Goal: Task Accomplishment & Management: Complete application form

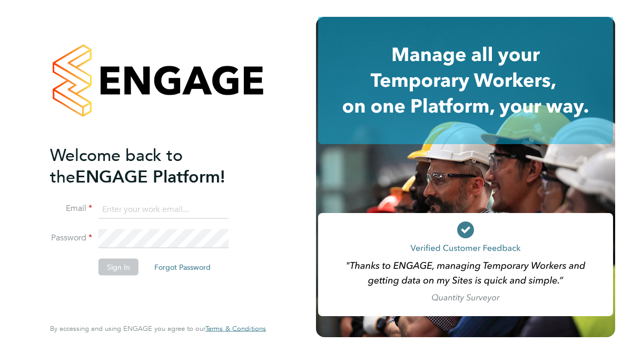
type input "stephen.radcliffe@justice.gov.uk"
click at [108, 268] on button "Sign In" at bounding box center [118, 266] width 40 height 17
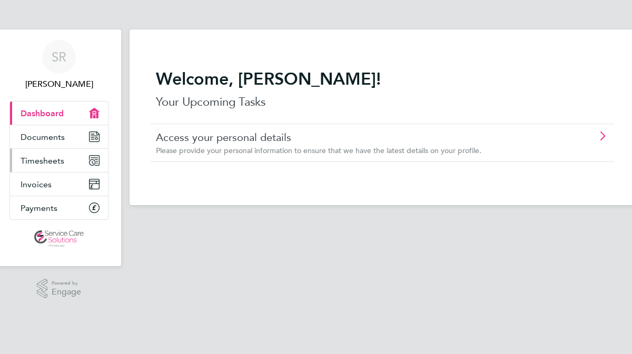
click at [92, 163] on icon "Main navigation" at bounding box center [92, 162] width 5 height 5
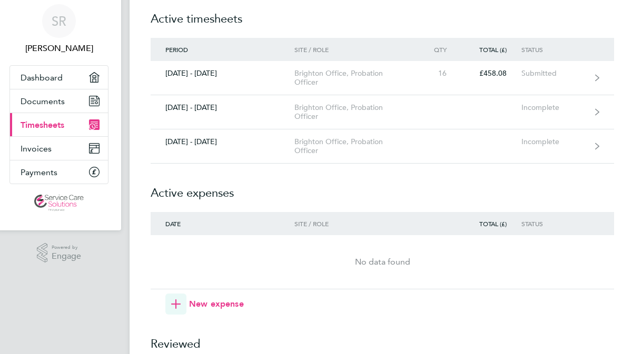
scroll to position [41, 0]
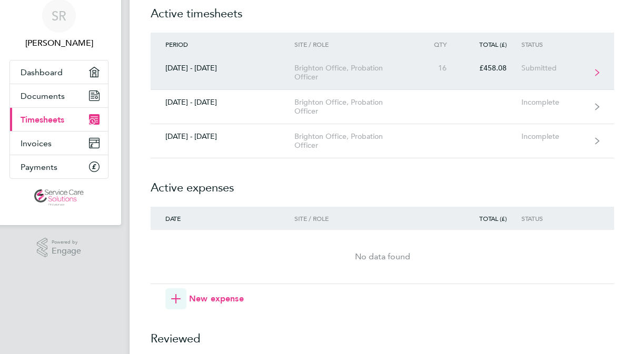
click at [595, 71] on icon at bounding box center [597, 72] width 4 height 7
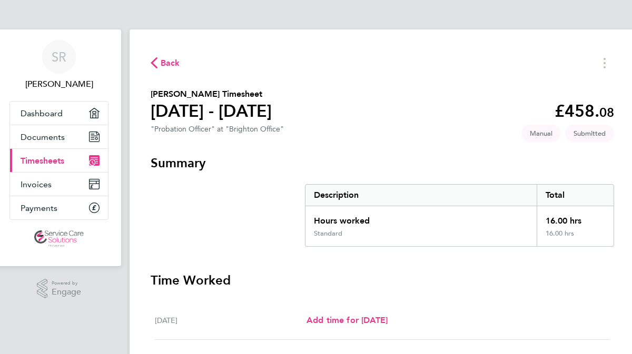
click at [174, 60] on span "Back" at bounding box center [170, 63] width 19 height 13
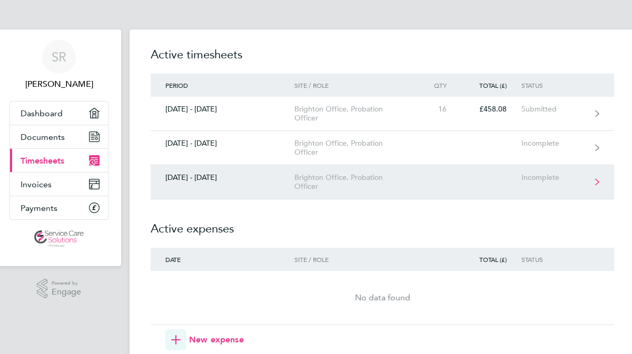
click at [327, 185] on div "Brighton Office, Probation Officer" at bounding box center [354, 182] width 121 height 18
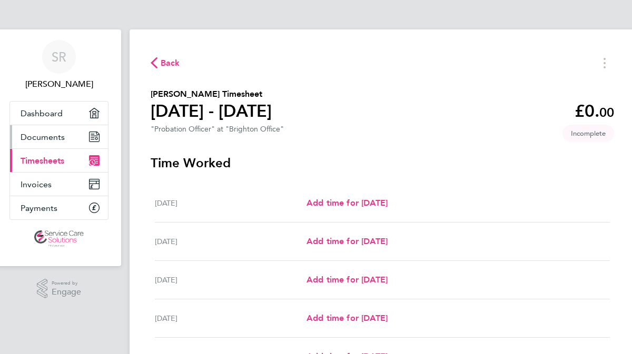
click at [91, 136] on icon "Main navigation" at bounding box center [94, 137] width 11 height 11
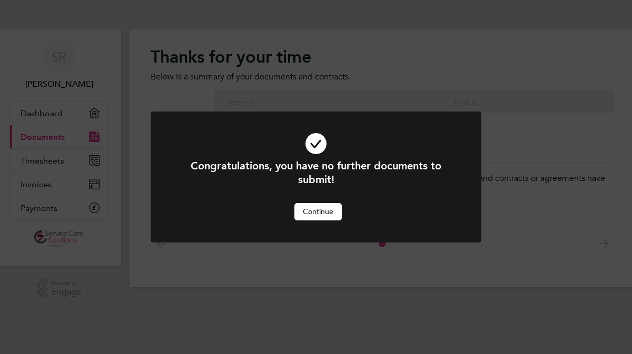
click at [311, 215] on button "Continue" at bounding box center [317, 211] width 47 height 17
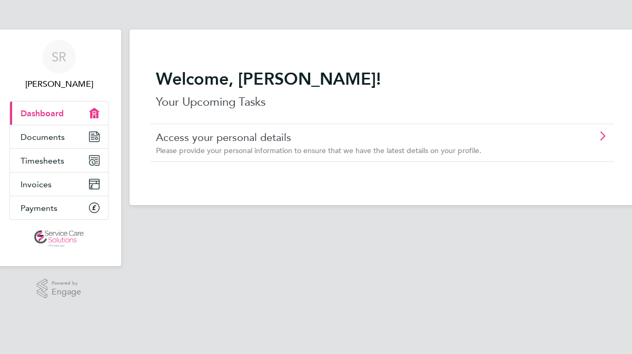
click at [94, 112] on polygon "Main navigation" at bounding box center [94, 113] width 3 height 2
click at [95, 156] on icon "Main navigation" at bounding box center [93, 160] width 9 height 9
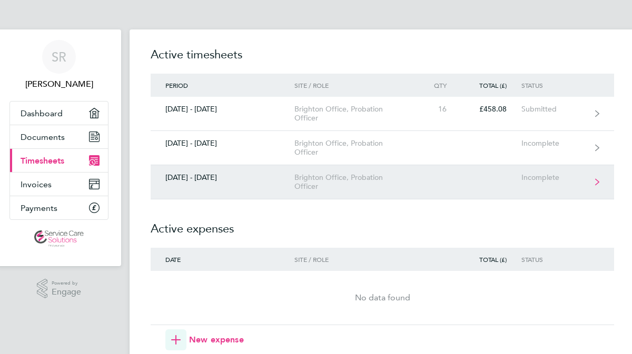
click at [548, 184] on link "[DATE] - [DATE] Brighton Office, Probation Officer Incomplete" at bounding box center [382, 182] width 463 height 34
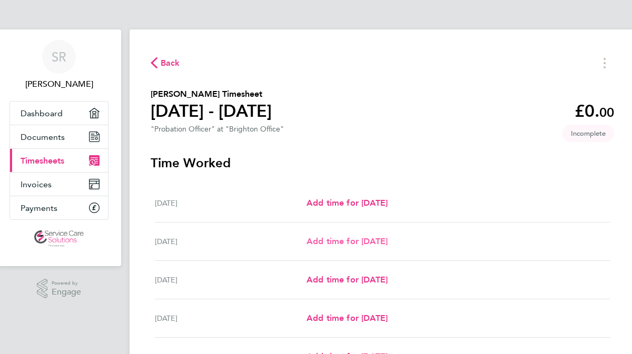
click at [343, 243] on span "Add time for [DATE]" at bounding box center [346, 241] width 81 height 10
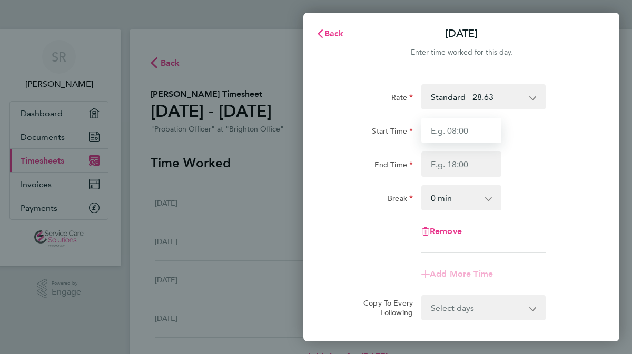
click at [468, 129] on input "Start Time" at bounding box center [461, 130] width 80 height 25
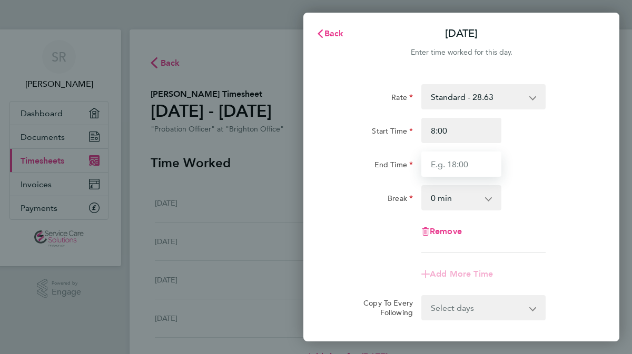
type input "08:00"
click at [459, 165] on input "End Time" at bounding box center [461, 164] width 80 height 25
type input "17:30"
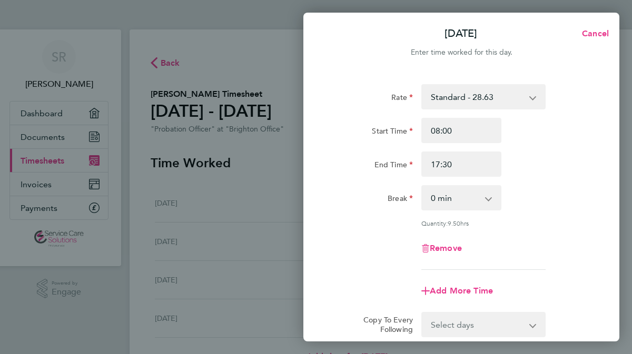
drag, startPoint x: 502, startPoint y: 195, endPoint x: 496, endPoint y: 195, distance: 5.8
click at [497, 195] on div "0 min 15 min 30 min 45 min 60 min 75 min 90 min" at bounding box center [461, 197] width 88 height 25
click at [487, 198] on select "0 min 15 min 30 min 45 min 60 min 75 min 90 min" at bounding box center [454, 197] width 65 height 23
select select "30"
click at [422, 186] on select "0 min 15 min 30 min 45 min 60 min 75 min 90 min" at bounding box center [454, 197] width 65 height 23
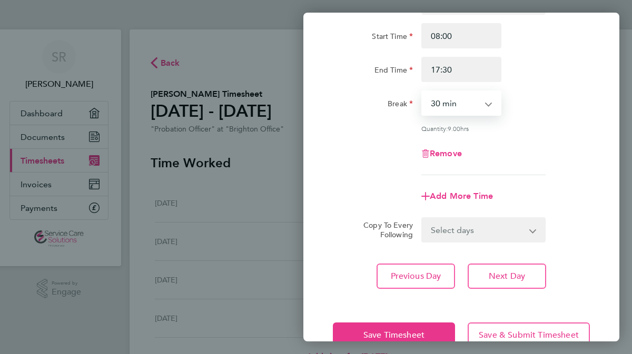
scroll to position [111, 0]
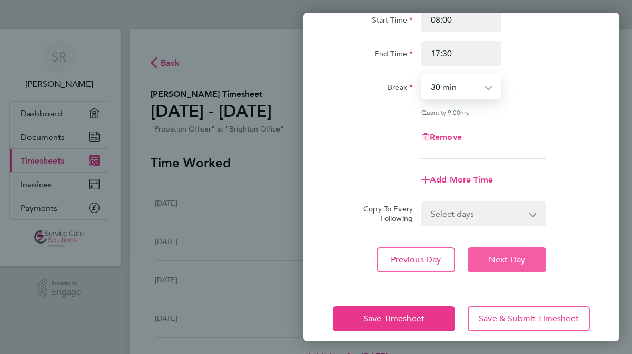
click at [519, 262] on span "Next Day" at bounding box center [506, 260] width 36 height 11
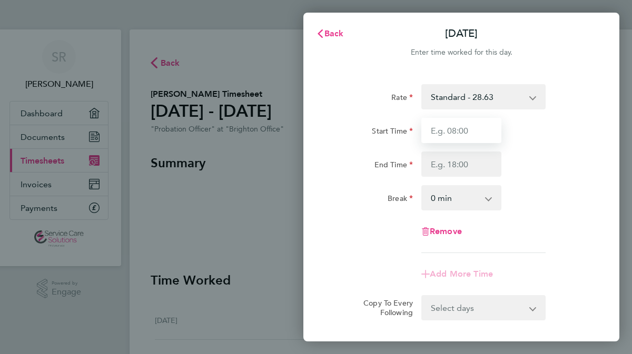
click at [468, 128] on input "Start Time" at bounding box center [461, 130] width 80 height 25
click at [550, 184] on div "Rate Standard - 28.63 Start Time 9:0 End Time Break 0 min 15 min 30 min 45 min …" at bounding box center [461, 168] width 257 height 169
click at [575, 70] on div at bounding box center [461, 65] width 316 height 13
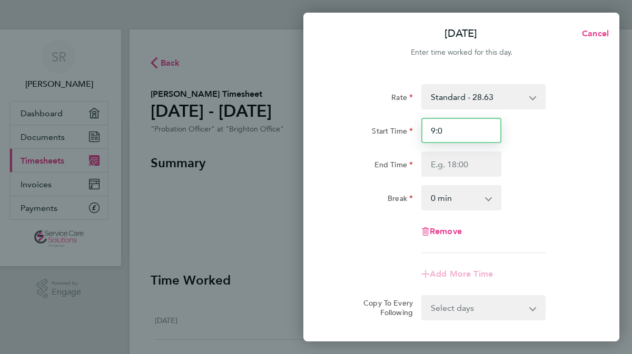
click at [442, 135] on input "9:0" at bounding box center [461, 130] width 80 height 25
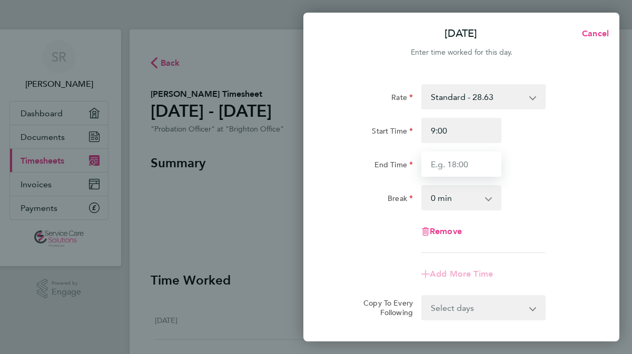
type input "09:00"
click at [454, 167] on input "End Time" at bounding box center [461, 164] width 80 height 25
type input "16:30"
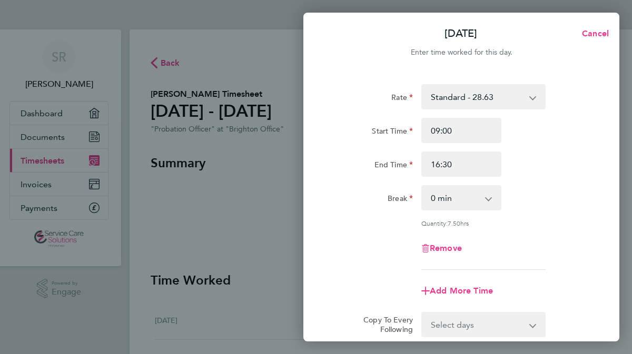
click at [488, 199] on app-icon-cross-button at bounding box center [493, 197] width 13 height 23
click at [486, 199] on select "0 min 15 min 30 min 45 min 60 min 75 min 90 min" at bounding box center [454, 197] width 65 height 23
select select "30"
click at [422, 186] on select "0 min 15 min 30 min 45 min 60 min 75 min 90 min" at bounding box center [454, 197] width 65 height 23
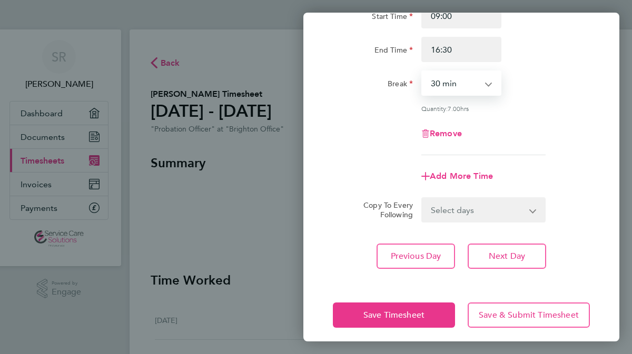
scroll to position [116, 0]
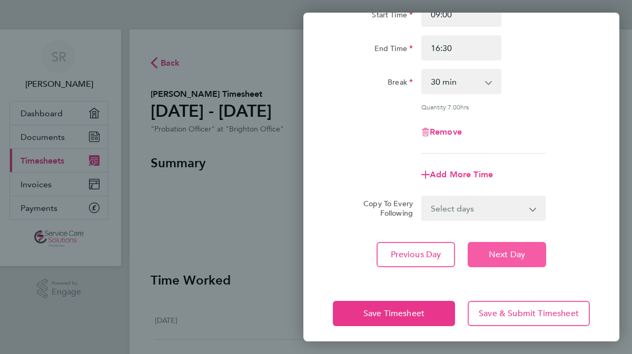
click at [508, 251] on span "Next Day" at bounding box center [506, 254] width 36 height 11
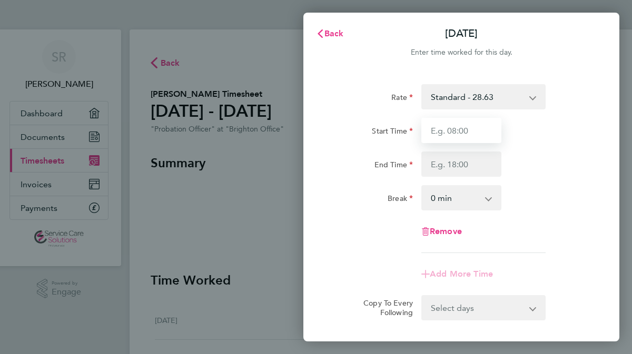
click at [466, 131] on input "Start Time" at bounding box center [461, 130] width 80 height 25
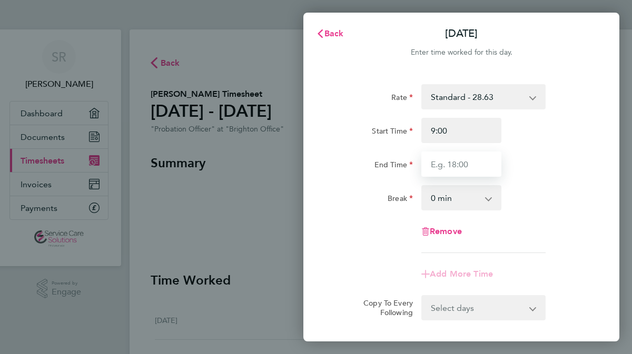
type input "09:00"
click at [462, 162] on input "End Time" at bounding box center [461, 164] width 80 height 25
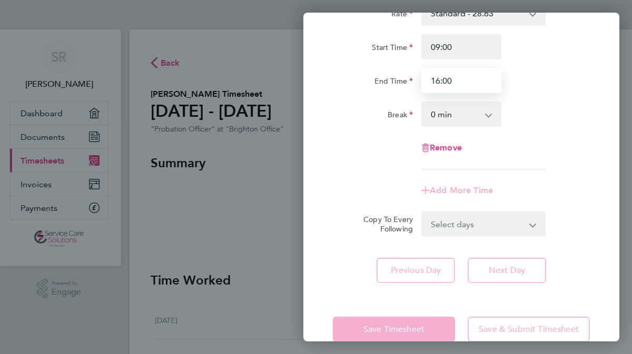
scroll to position [105, 0]
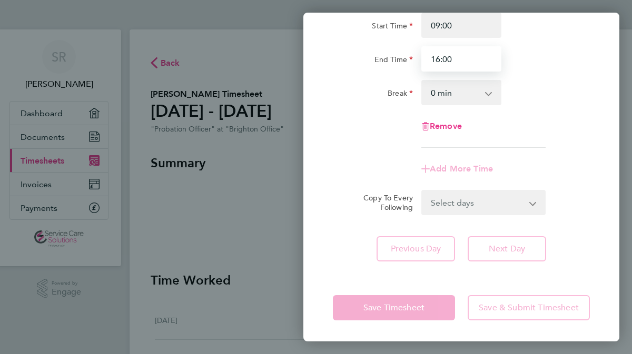
type input "16:00"
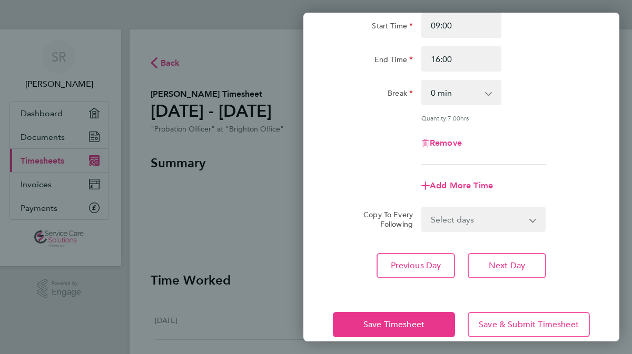
click at [565, 156] on app-timesheet-line-form-group "Rate Standard - 28.63 Start Time 09:00 End Time 16:00 Break 0 min 15 min 30 min…" at bounding box center [461, 88] width 257 height 219
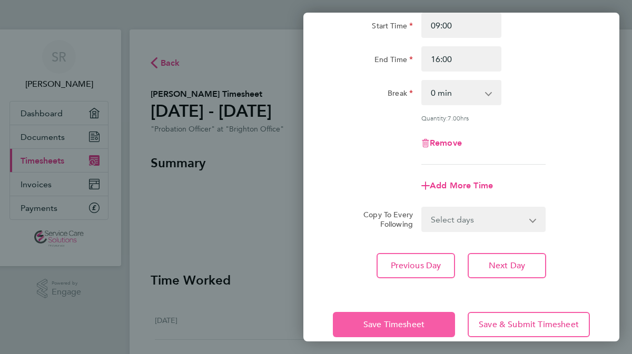
click at [391, 325] on span "Save Timesheet" at bounding box center [393, 324] width 61 height 11
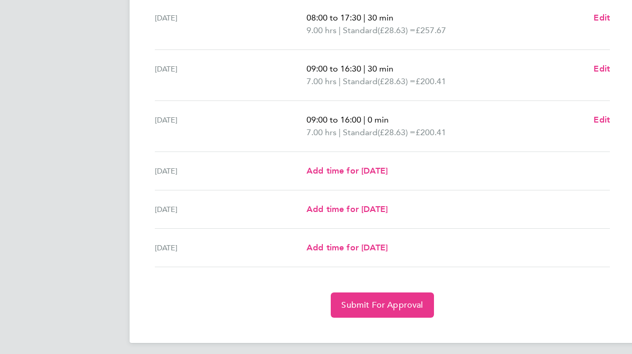
scroll to position [347, 0]
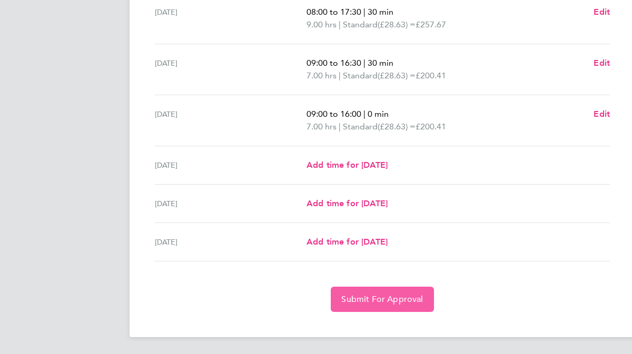
click at [373, 298] on span "Submit For Approval" at bounding box center [382, 299] width 82 height 11
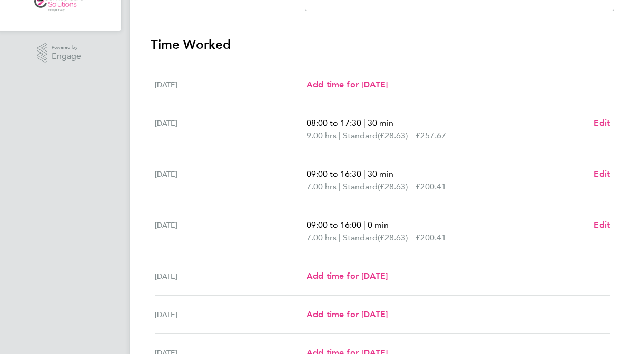
scroll to position [238, 0]
